Goal: Task Accomplishment & Management: Use online tool/utility

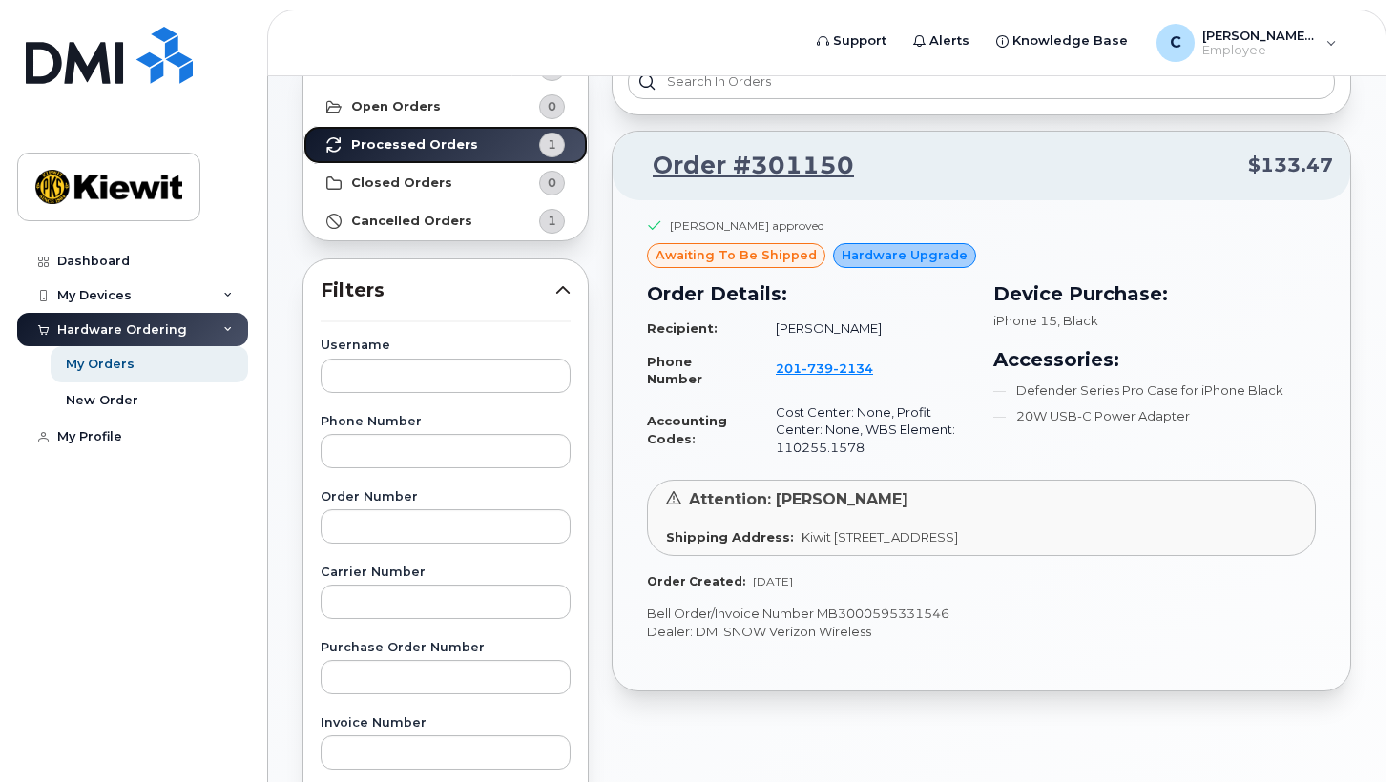
scroll to position [95, 0]
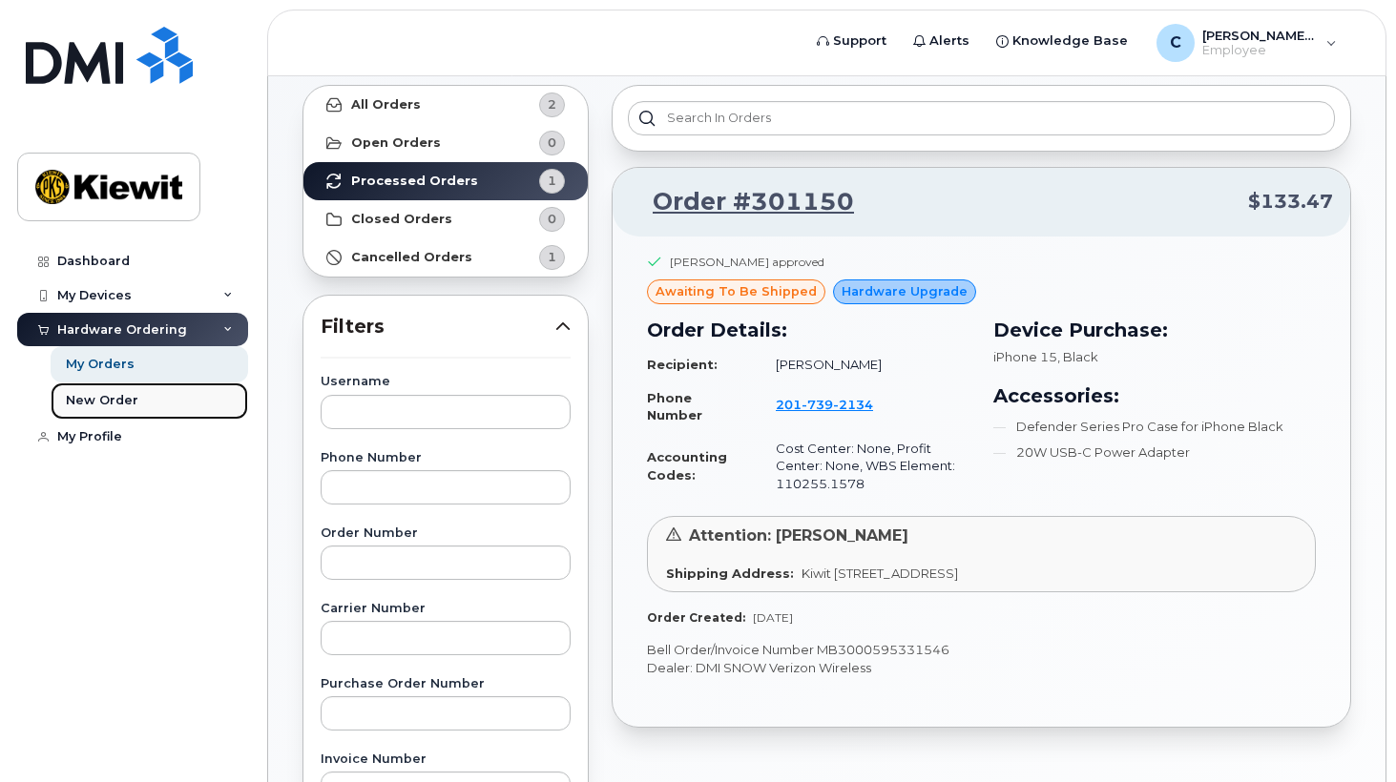
click at [94, 404] on div "New Order" at bounding box center [102, 400] width 73 height 17
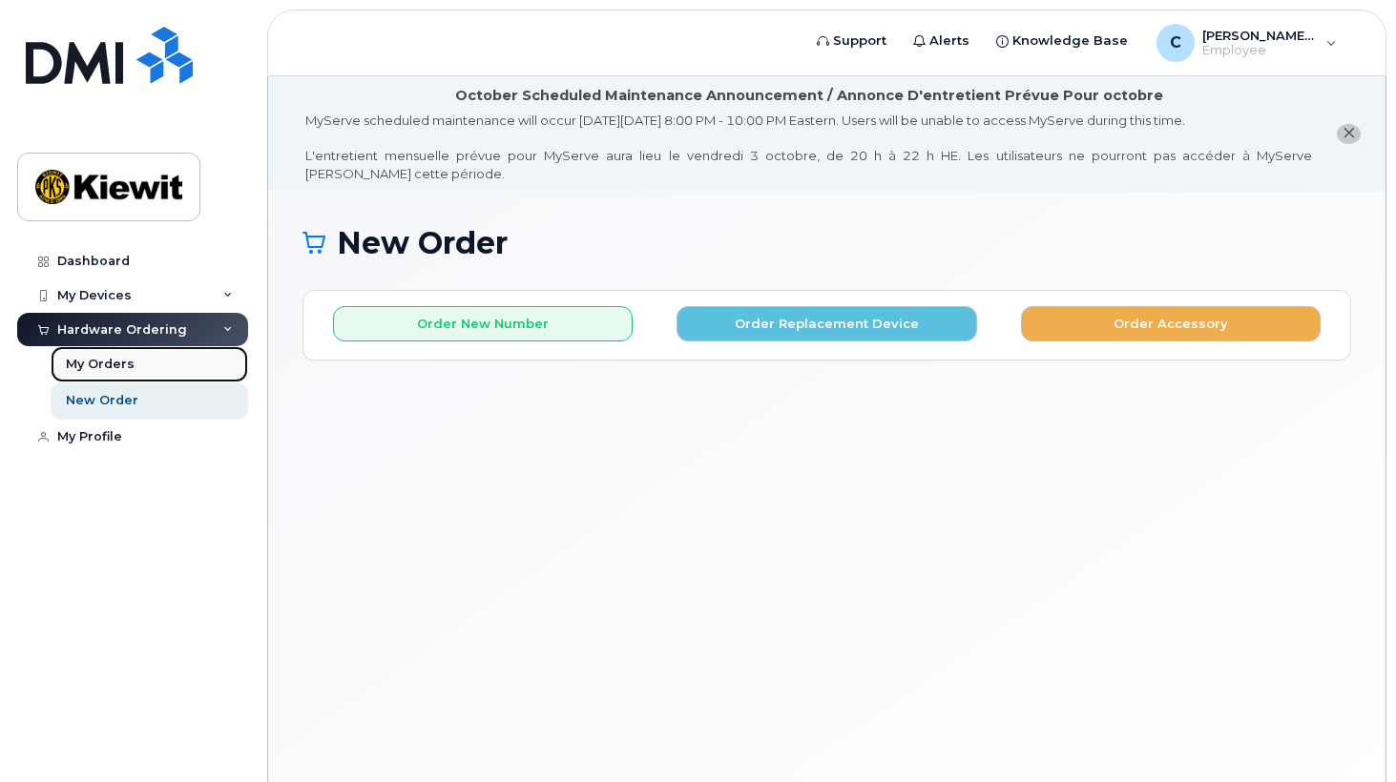
click at [93, 367] on div "My Orders" at bounding box center [100, 364] width 69 height 17
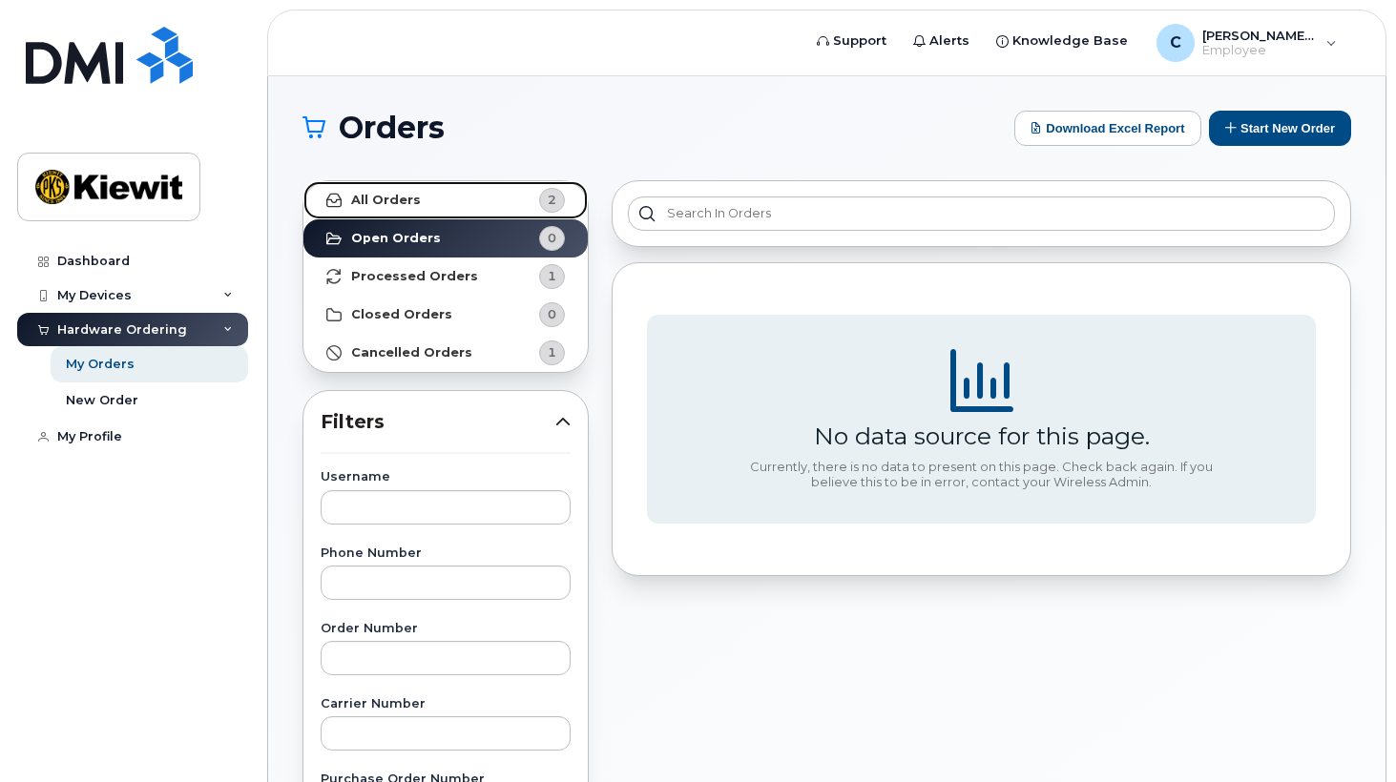
click at [392, 199] on strong "All Orders" at bounding box center [386, 200] width 70 height 15
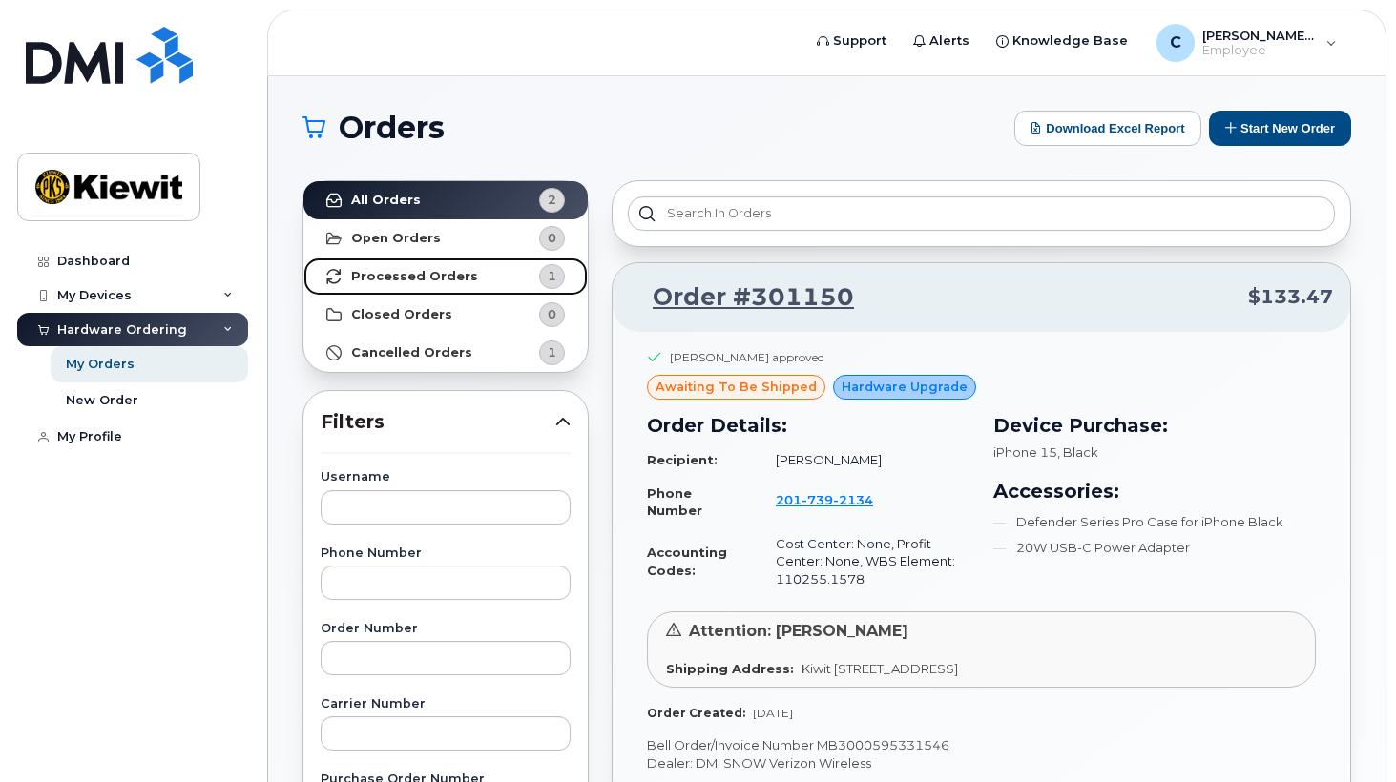
click at [406, 277] on strong "Processed Orders" at bounding box center [414, 276] width 127 height 15
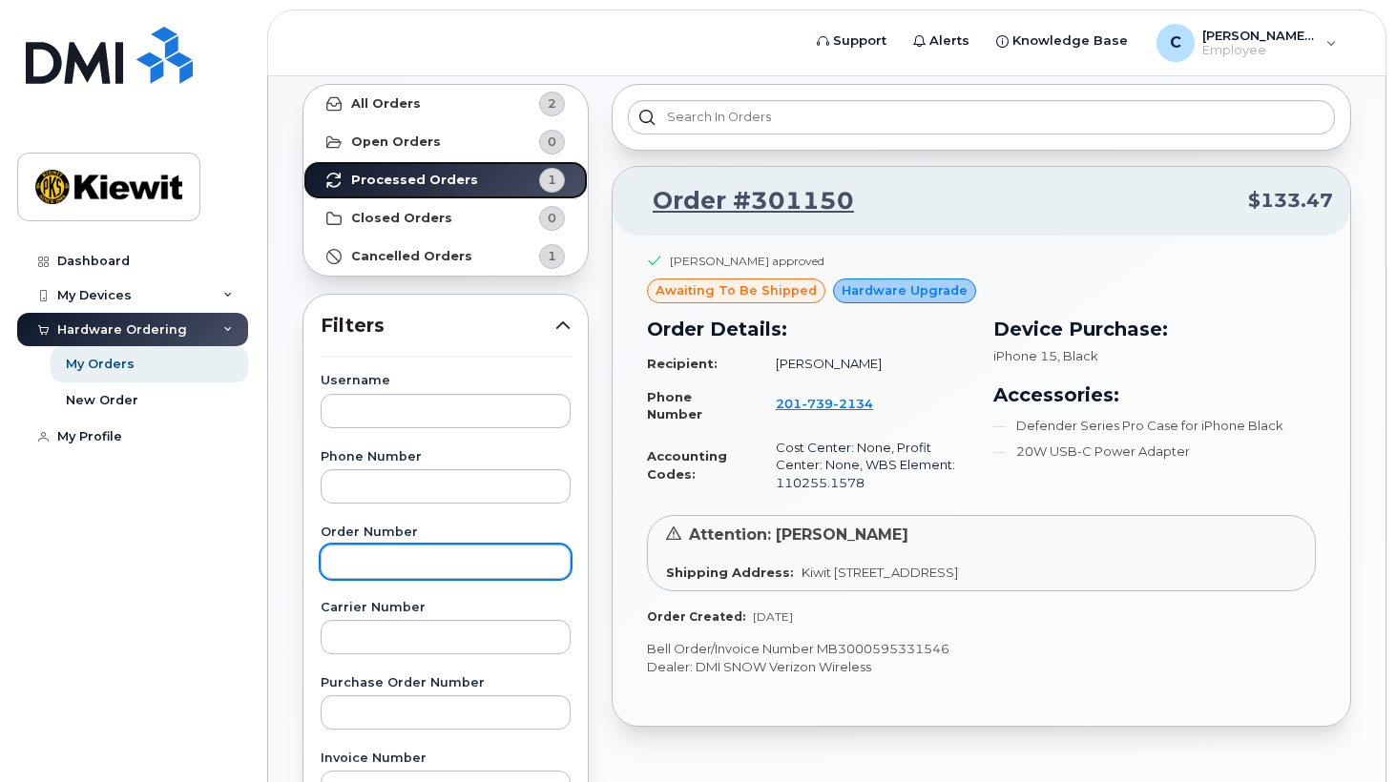
scroll to position [95, 0]
